Goal: Check status: Check status

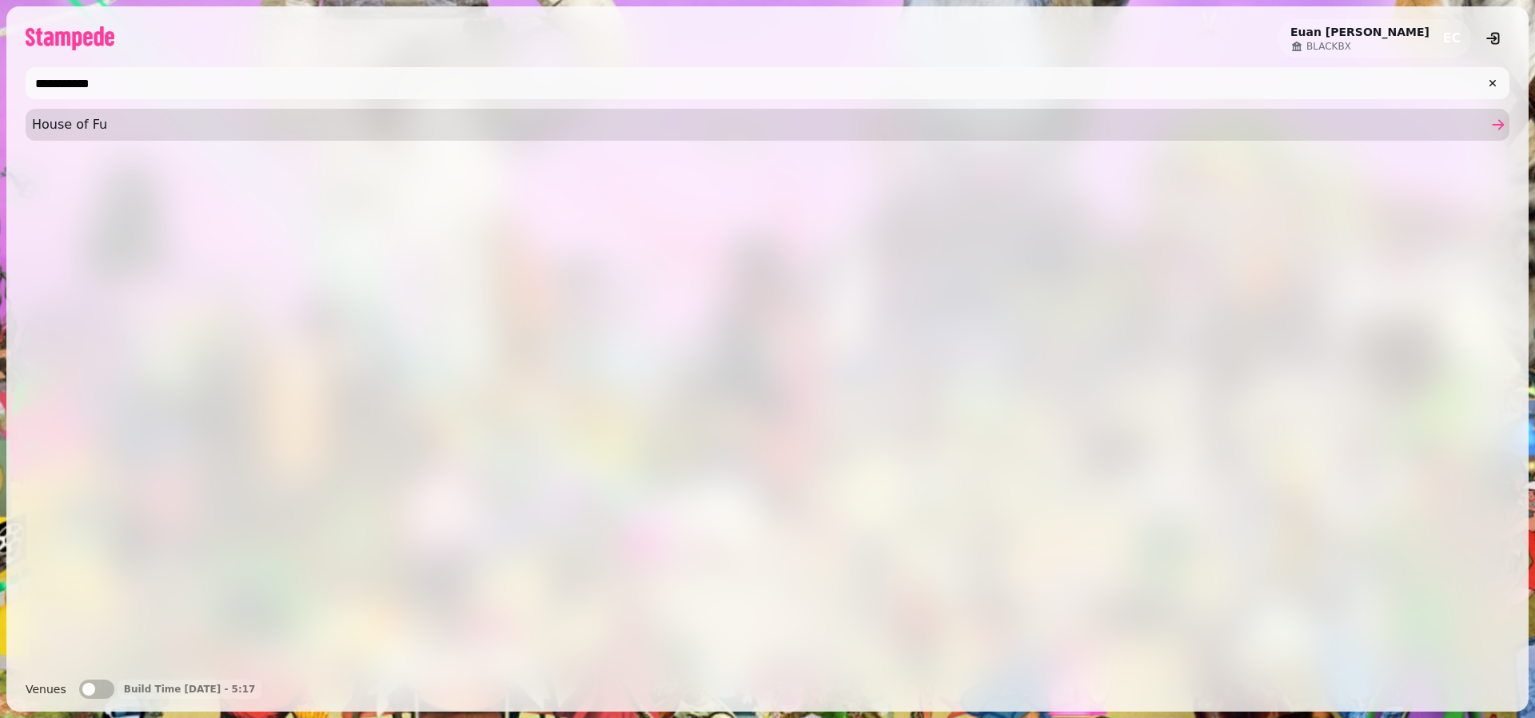
type input "**********"
click at [160, 130] on span "House of Fu" at bounding box center [759, 124] width 1455 height 19
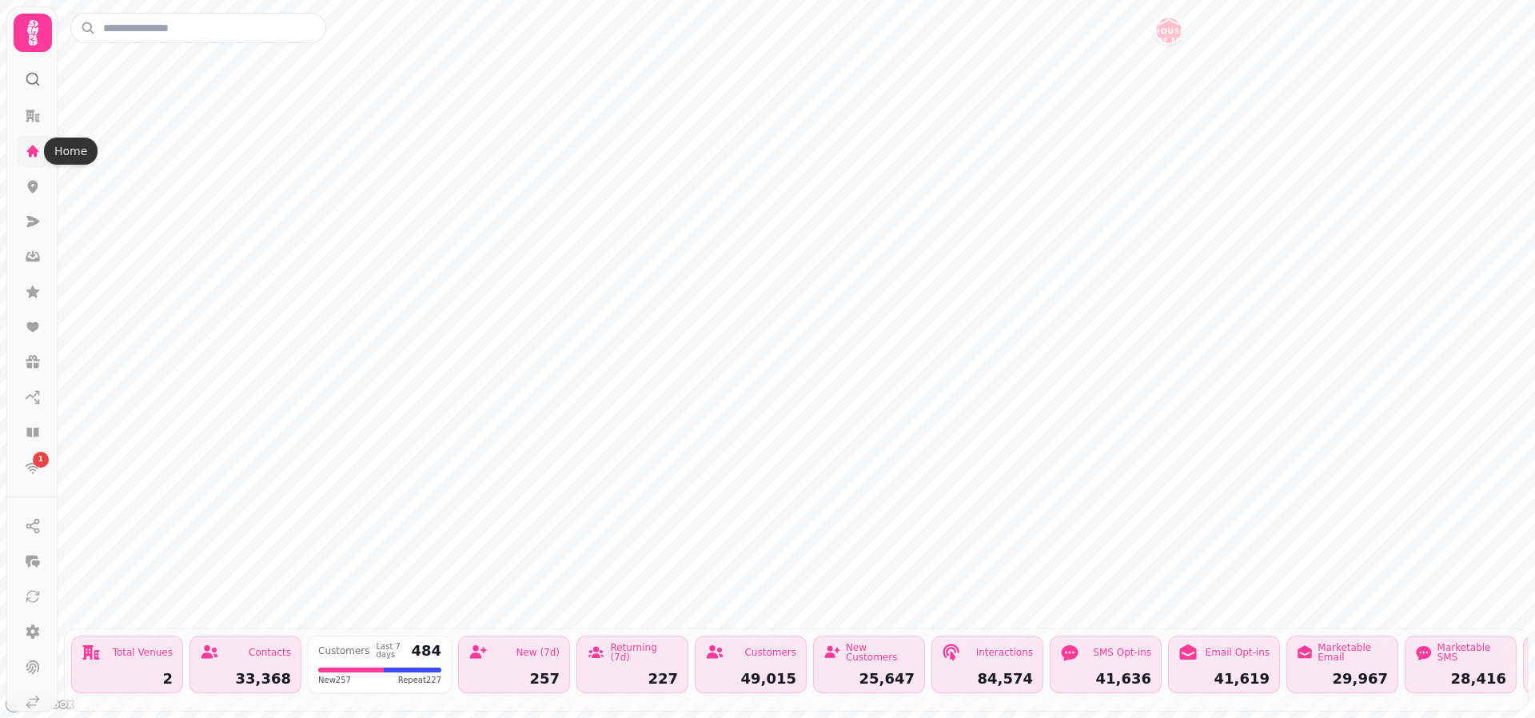
click at [30, 149] on icon at bounding box center [33, 151] width 12 height 12
click at [35, 187] on icon at bounding box center [33, 187] width 10 height 13
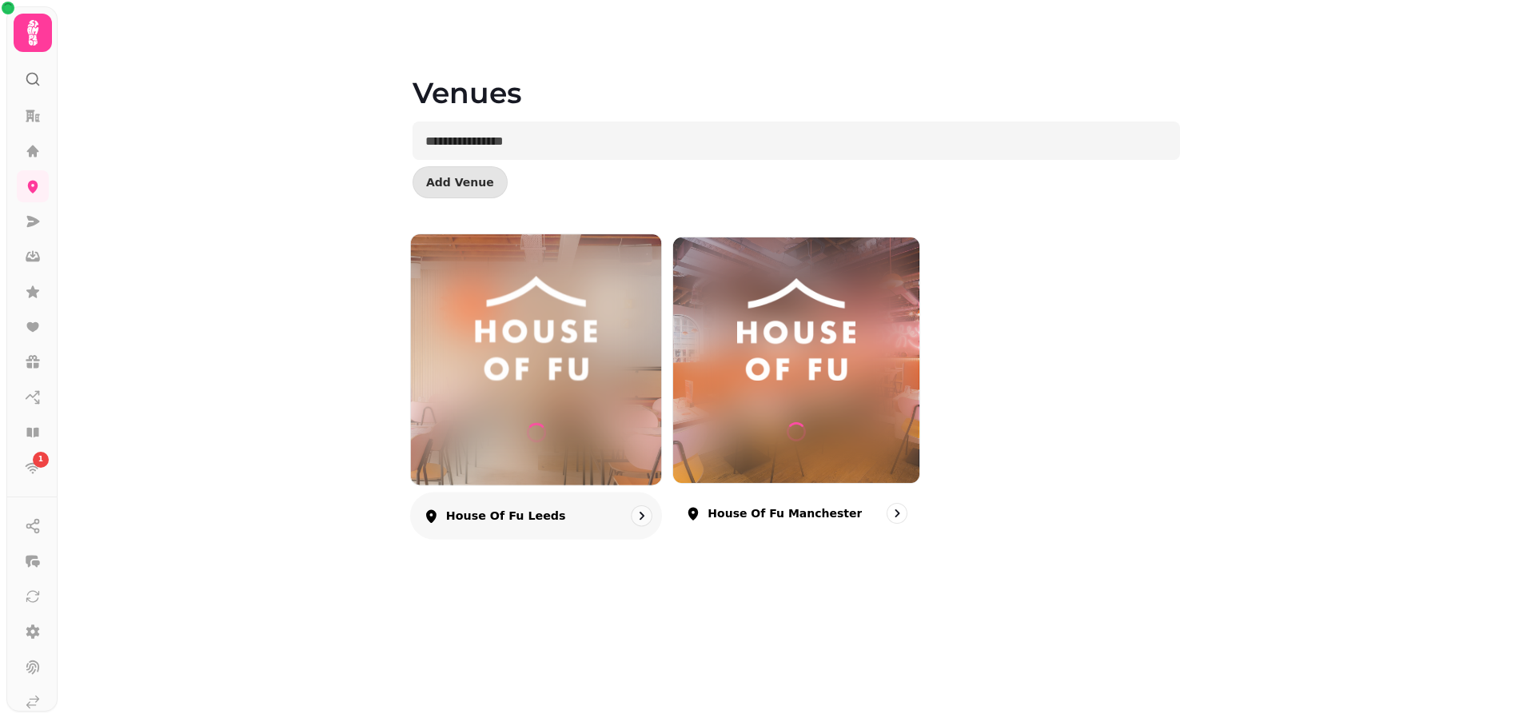
click at [502, 293] on img at bounding box center [536, 329] width 188 height 105
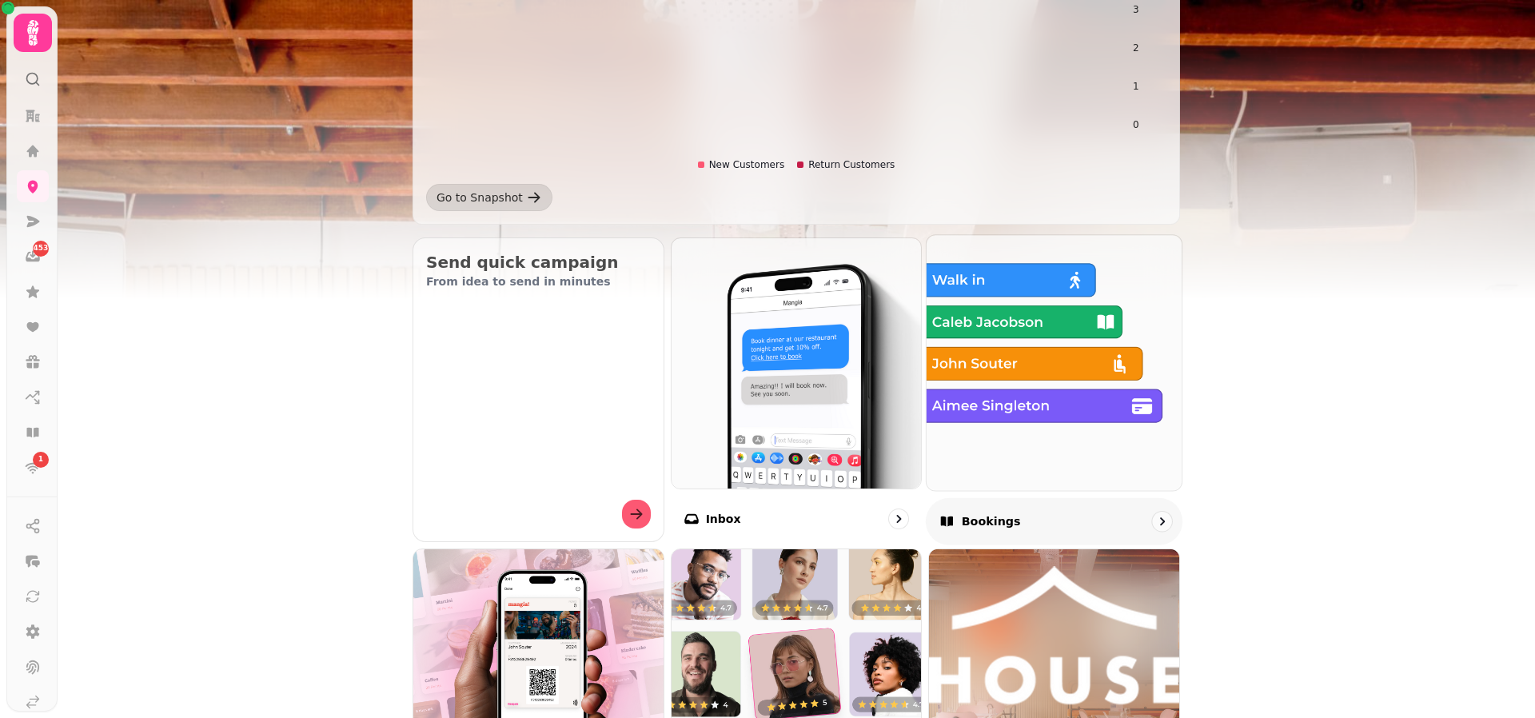
scroll to position [347, 0]
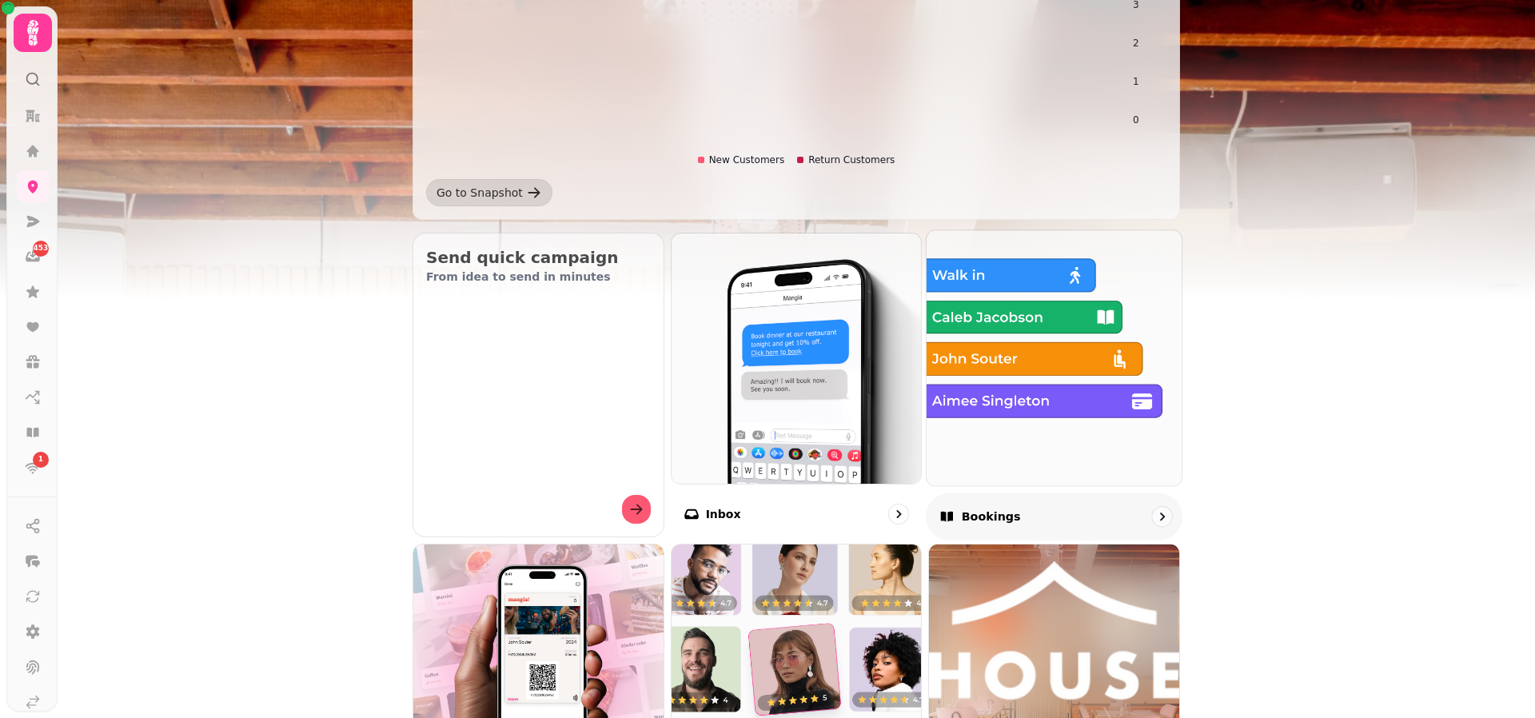
click at [1079, 335] on img at bounding box center [1054, 357] width 281 height 281
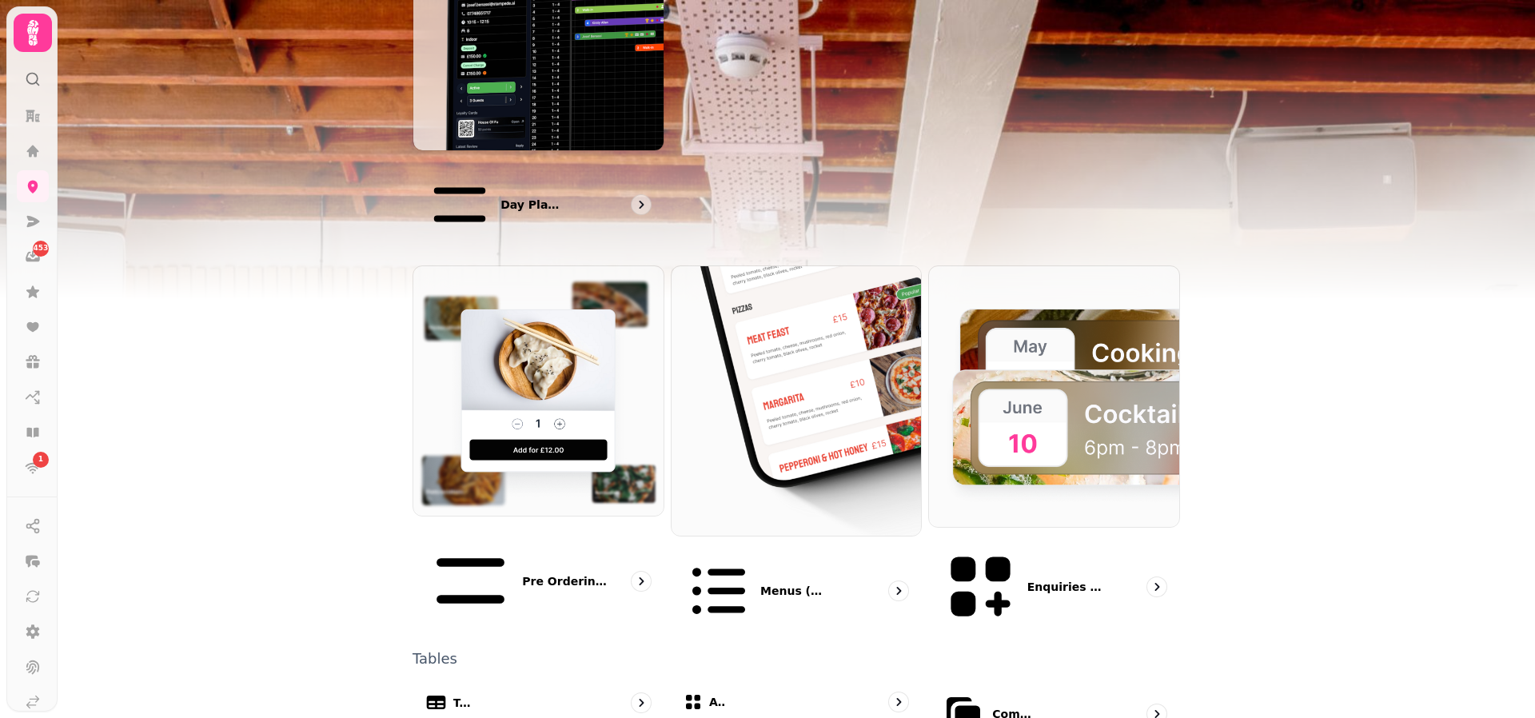
scroll to position [639, 0]
